Goal: Complete application form

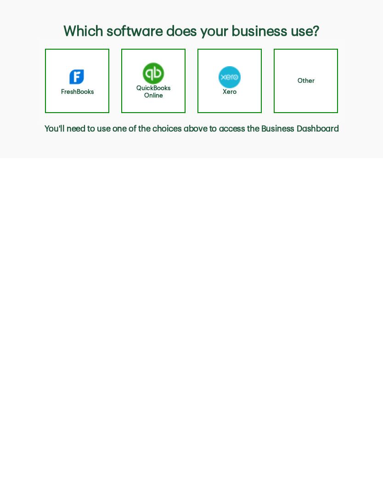
click at [156, 82] on img "button" at bounding box center [153, 73] width 22 height 22
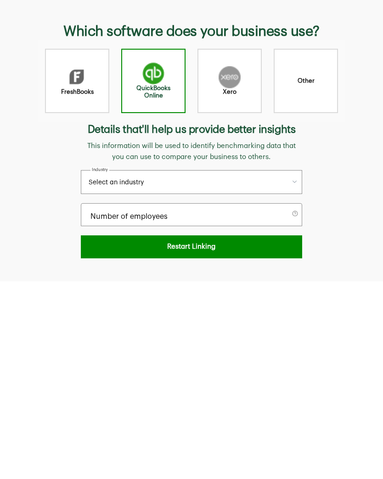
click at [297, 183] on button "Select an industry" at bounding box center [191, 182] width 221 height 24
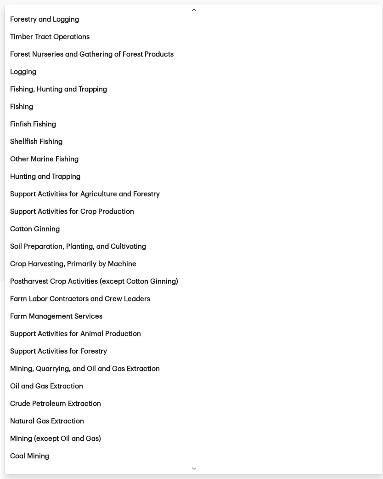
scroll to position [1193, 0]
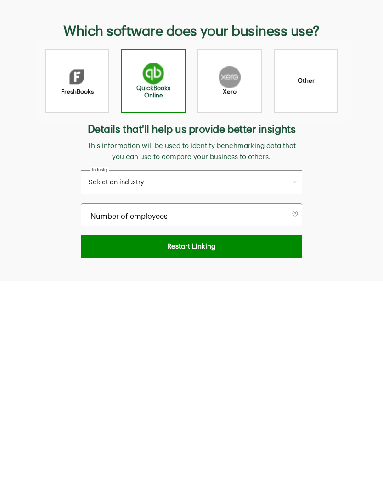
click at [298, 182] on icon "select an industry to benchmark" at bounding box center [294, 181] width 7 height 7
click at [299, 177] on button "Select an industry" at bounding box center [191, 182] width 221 height 24
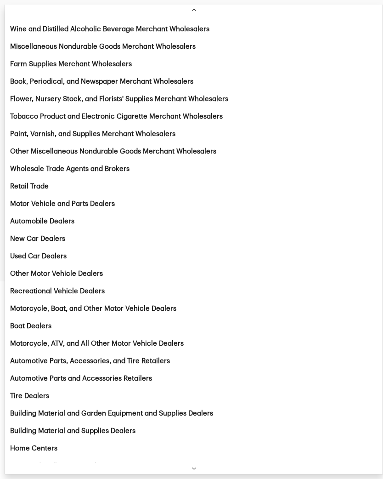
scroll to position [13100, 0]
